Goal: Task Accomplishment & Management: Complete application form

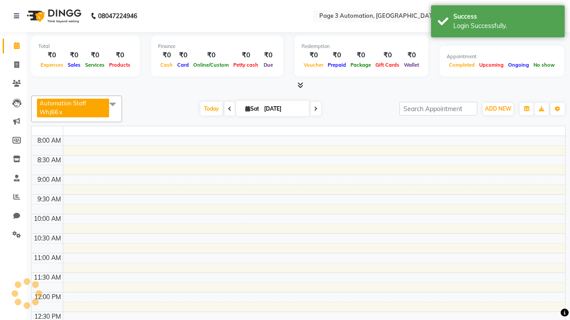
select select "en"
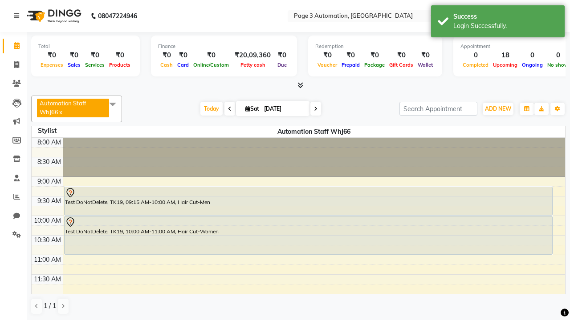
click at [18, 16] on icon at bounding box center [16, 16] width 5 height 6
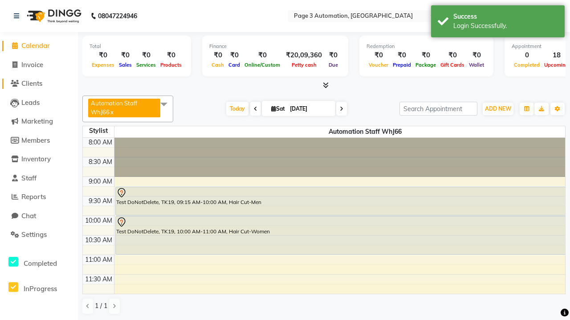
click at [39, 84] on span "Clients" at bounding box center [31, 83] width 21 height 8
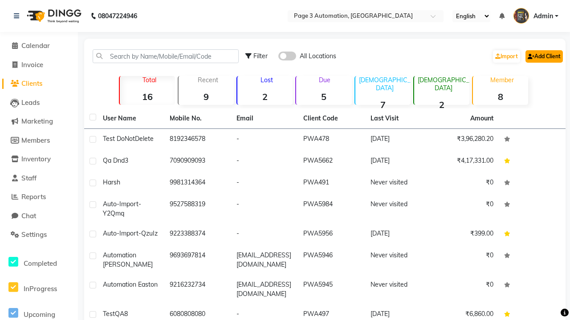
click at [543, 56] on link "Add Client" at bounding box center [543, 56] width 37 height 12
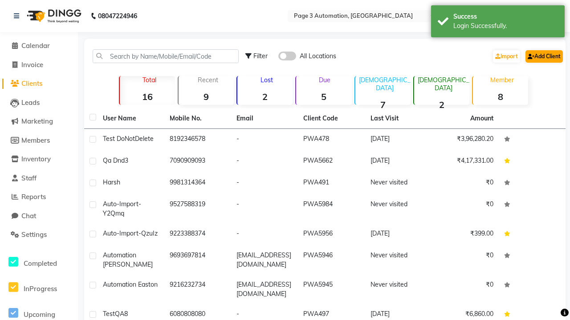
select select "22"
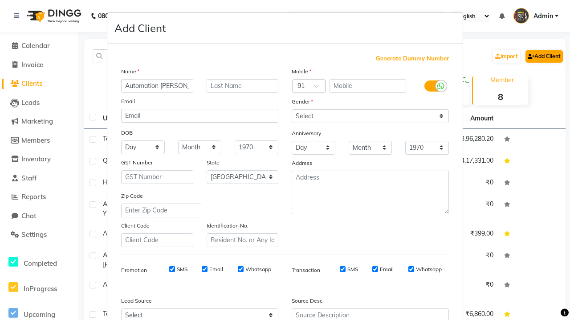
type input "Automation [PERSON_NAME]"
type input "9347564134"
type input "[EMAIL_ADDRESS][DOMAIN_NAME]"
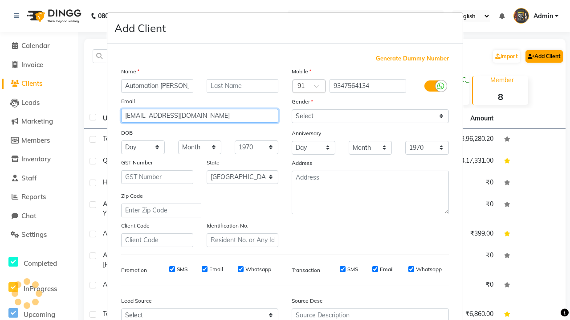
select select "[DEMOGRAPHIC_DATA]"
type input "[EMAIL_ADDRESS][DOMAIN_NAME]"
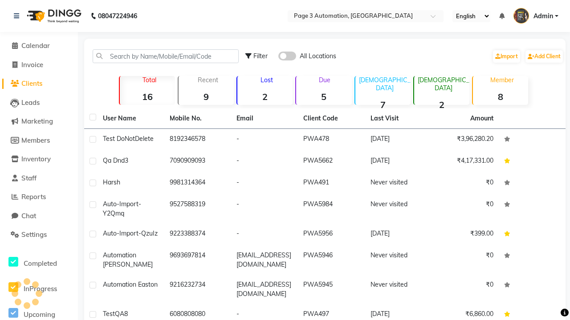
select select
select select "null"
select select
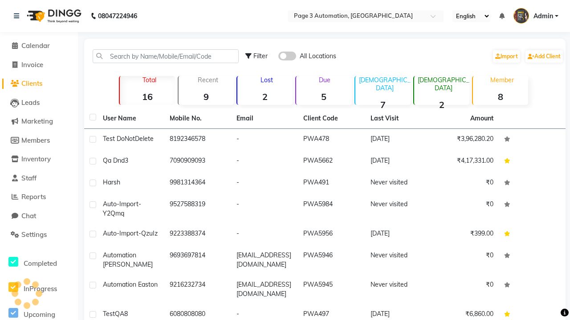
select select
checkbox input "false"
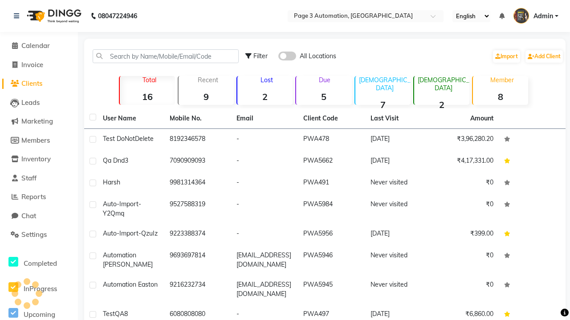
checkbox input "false"
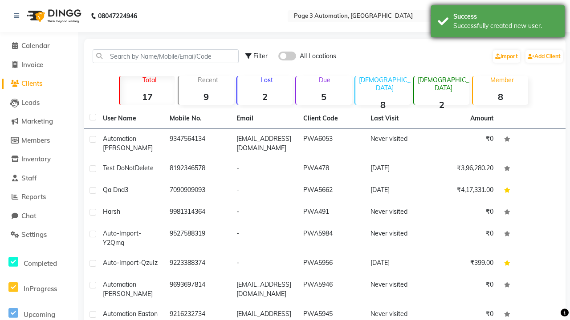
click at [497, 23] on div "Successfully created new user." at bounding box center [505, 25] width 105 height 9
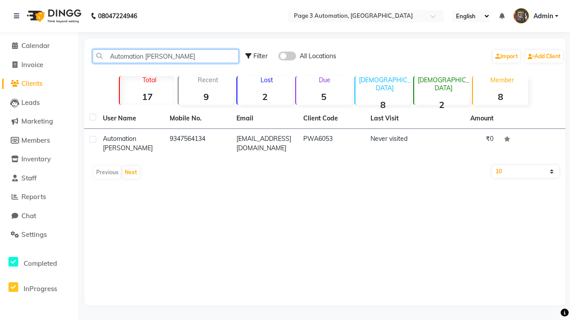
type input "Automation [PERSON_NAME]"
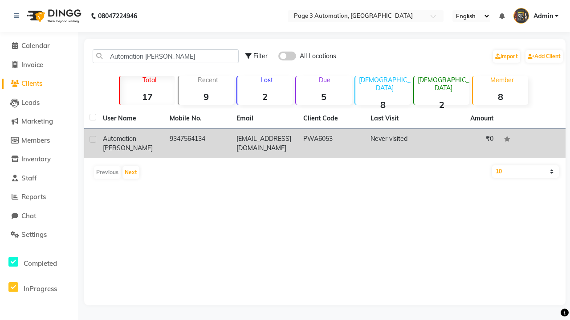
click at [324, 144] on td "PWA6053" at bounding box center [331, 143] width 67 height 29
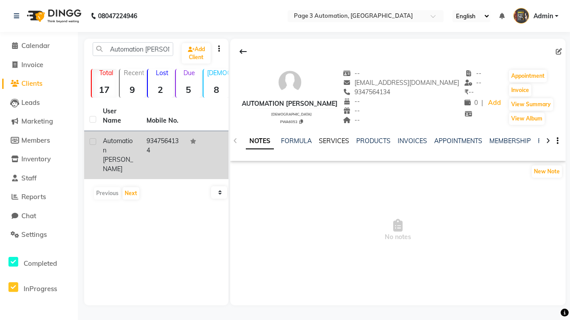
click at [259, 141] on link "NOTES" at bounding box center [260, 141] width 28 height 16
click at [334, 141] on link "SERVICES" at bounding box center [334, 141] width 30 height 8
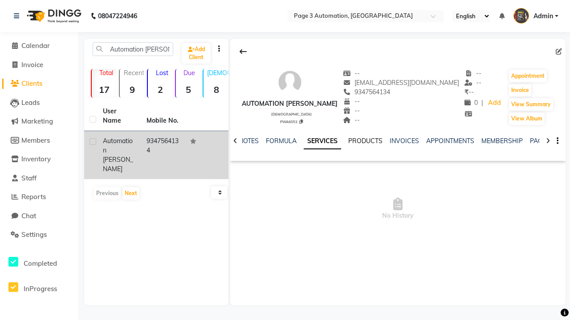
click at [348, 141] on link "PRODUCTS" at bounding box center [365, 141] width 34 height 8
click at [307, 141] on link "INVOICES" at bounding box center [291, 141] width 29 height 8
click at [404, 141] on link "APPOINTMENTS" at bounding box center [428, 141] width 48 height 8
click at [333, 141] on link "MEMBERSHIP" at bounding box center [311, 141] width 41 height 8
click at [409, 141] on link "PACKAGES" at bounding box center [425, 141] width 33 height 8
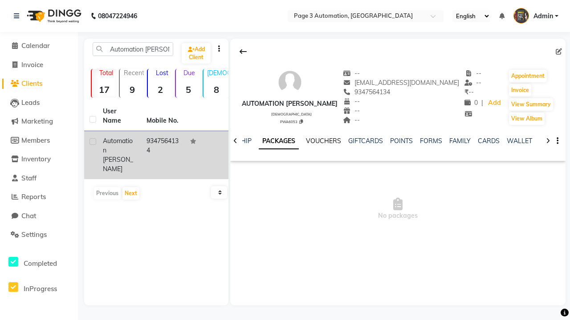
click at [323, 141] on link "VOUCHERS" at bounding box center [323, 141] width 35 height 8
click at [383, 141] on link "GIFTCARDS" at bounding box center [365, 141] width 35 height 8
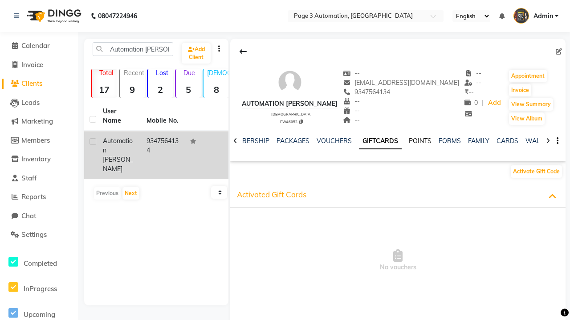
click at [408, 141] on link "POINTS" at bounding box center [419, 141] width 23 height 8
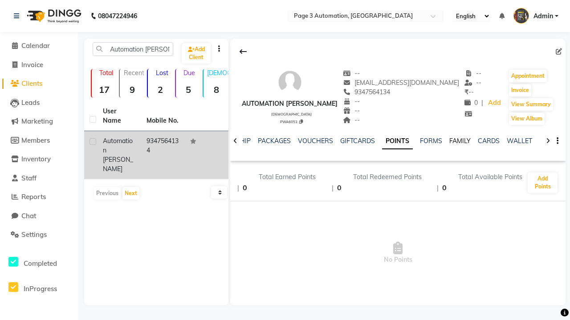
click at [460, 141] on link "FAMILY" at bounding box center [459, 141] width 21 height 8
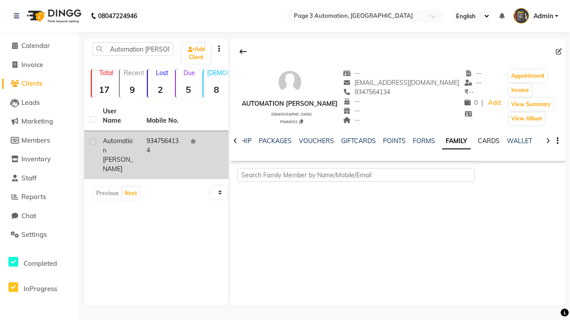
click at [488, 141] on link "CARDS" at bounding box center [488, 141] width 22 height 8
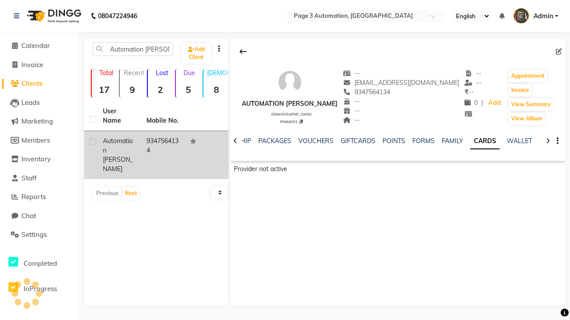
scroll to position [0, 186]
click at [519, 141] on link "WALLET" at bounding box center [518, 141] width 25 height 8
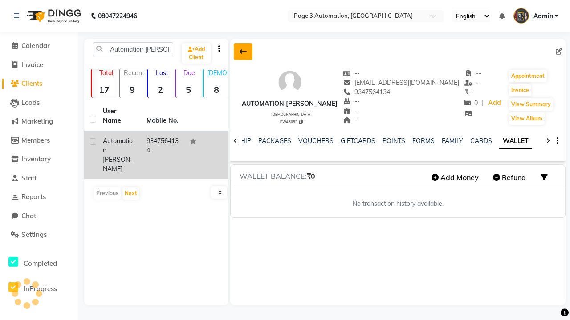
click at [243, 52] on icon at bounding box center [242, 51] width 7 height 7
